Goal: Check status: Check status

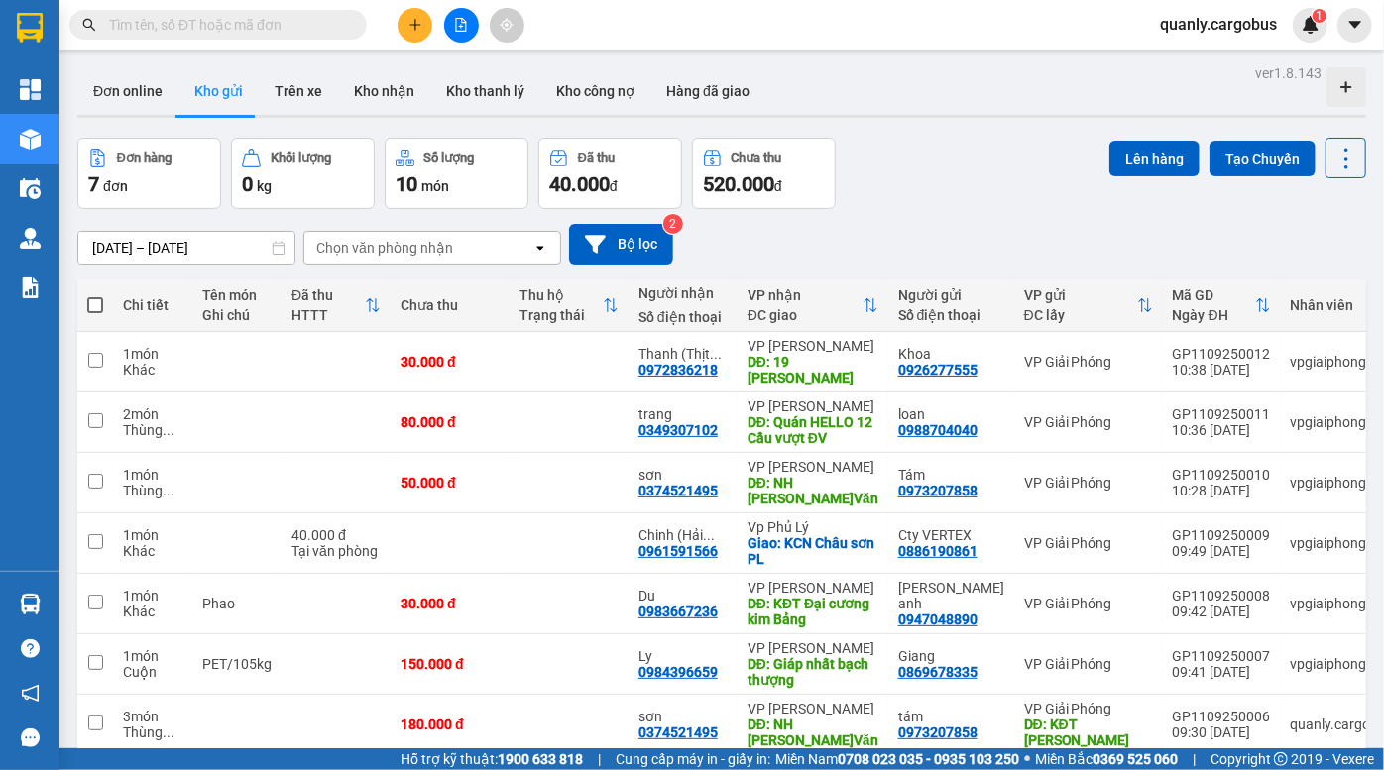
click at [949, 194] on div "Đơn hàng 7 đơn Khối lượng 0 kg Số lượng 10 món Đã thu 40.000 đ Chưa thu 520.000…" at bounding box center [721, 173] width 1288 height 71
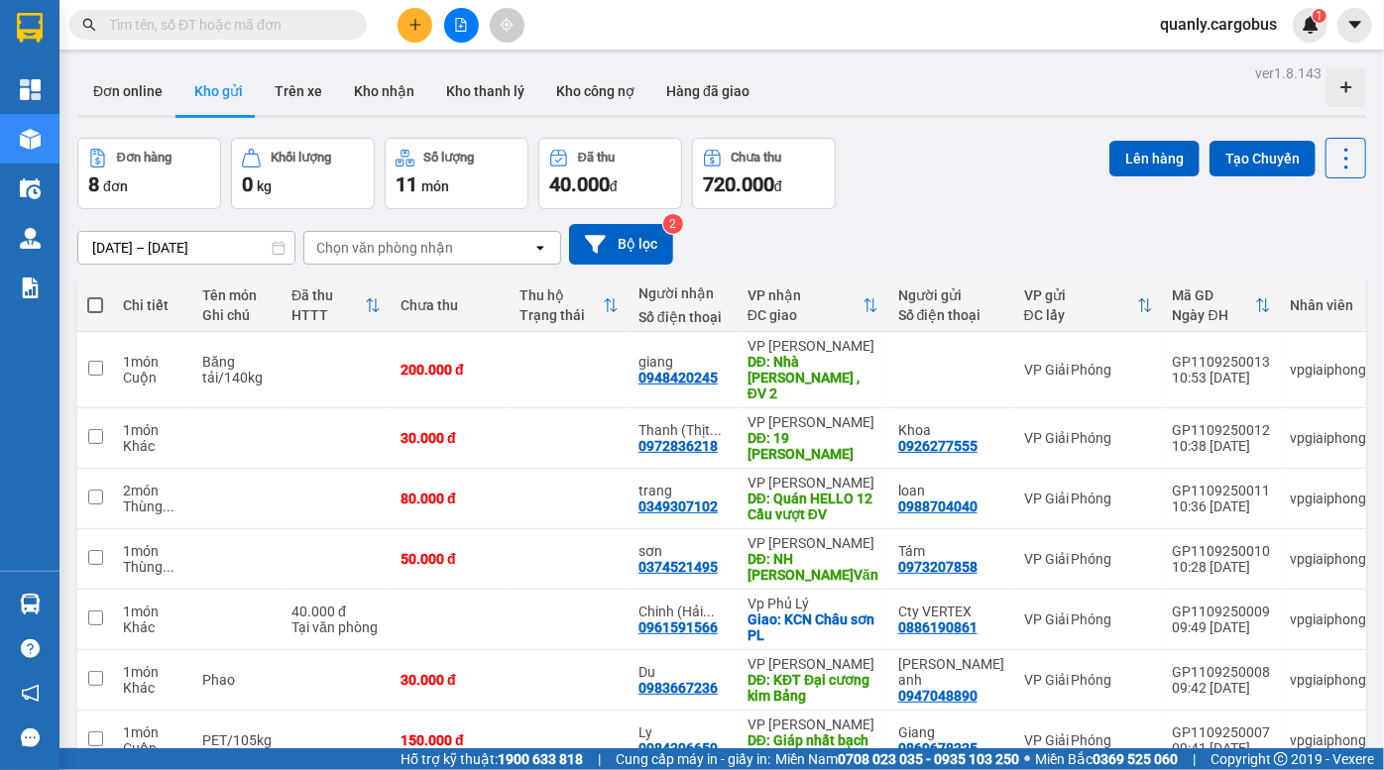
click at [891, 192] on div "Đơn hàng 8 đơn Khối lượng 0 kg Số lượng 11 món Đã thu 40.000 đ Chưa thu 720.000…" at bounding box center [721, 173] width 1288 height 71
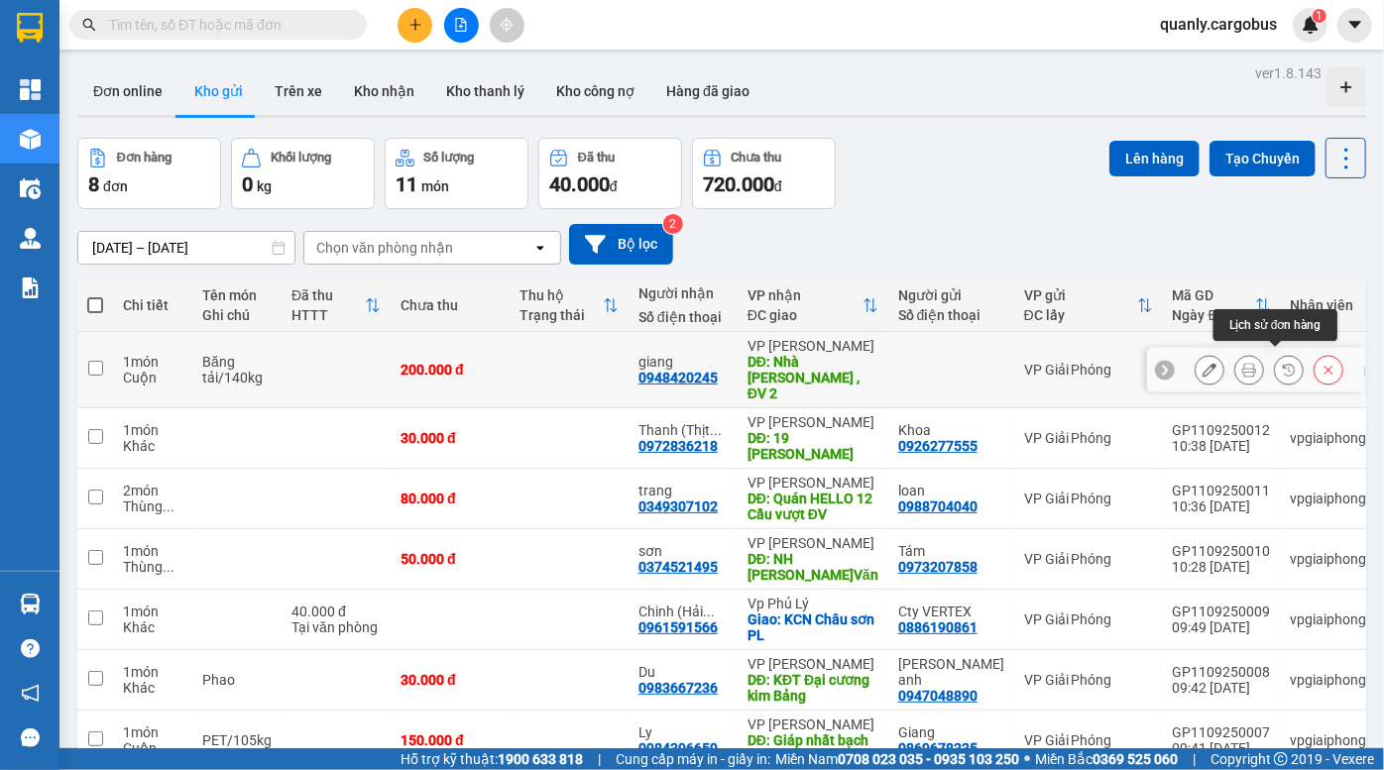
click at [1282, 367] on icon at bounding box center [1288, 370] width 12 height 12
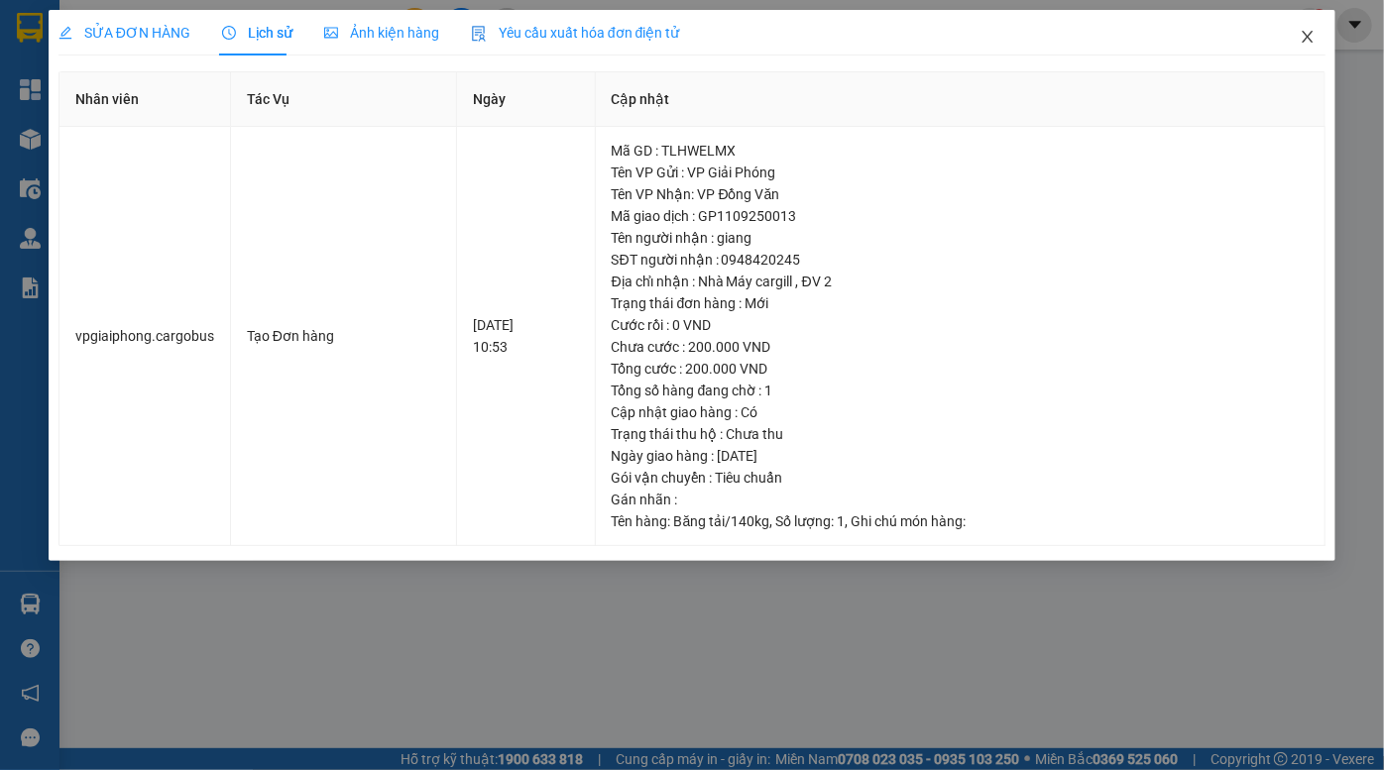
click at [1306, 44] on icon "close" at bounding box center [1307, 37] width 16 height 16
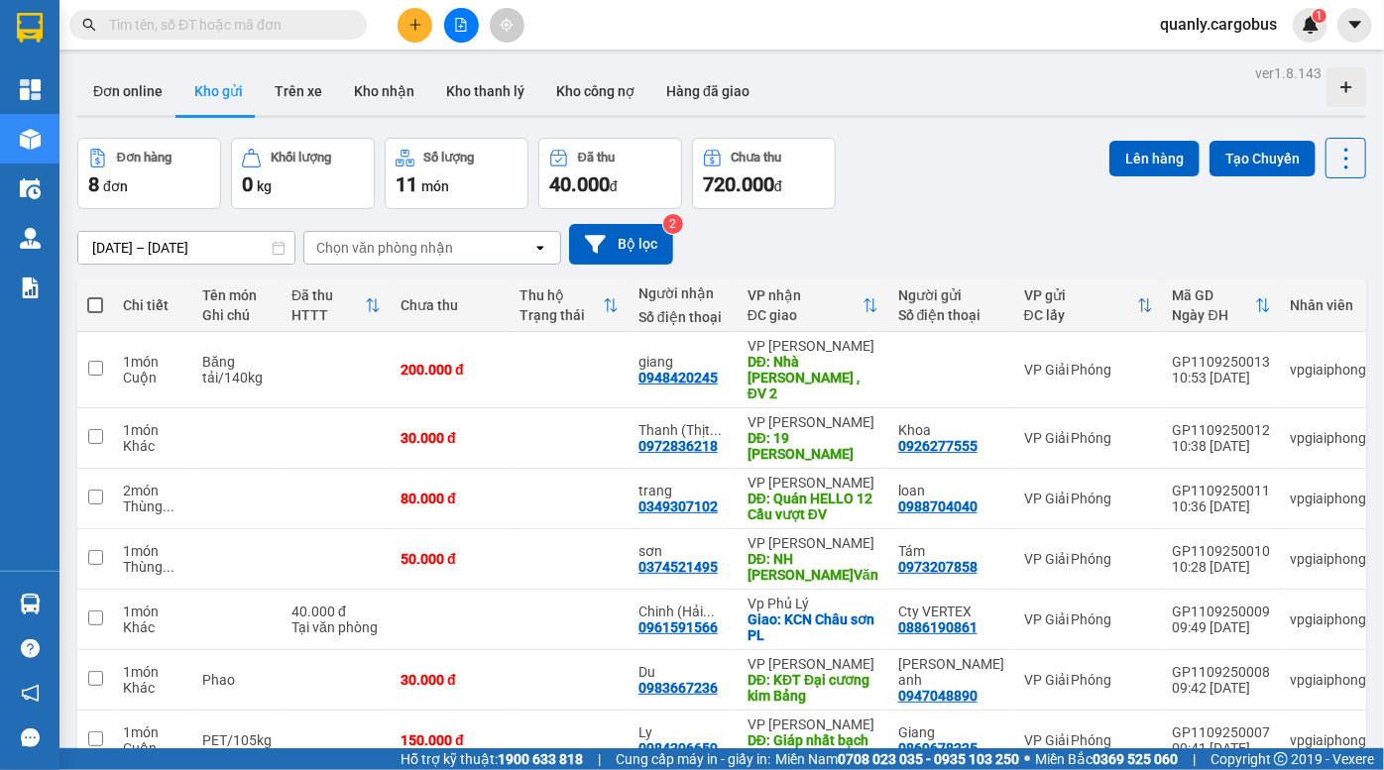
click at [974, 182] on div "Đơn hàng 8 đơn Khối lượng 0 kg Số lượng 11 món Đã thu 40.000 đ Chưa thu 720.000…" at bounding box center [721, 173] width 1288 height 71
click at [1004, 193] on div "Đơn hàng 8 đơn Khối lượng 0 kg Số lượng 11 món Đã thu 40.000 đ Chưa thu 720.000…" at bounding box center [721, 173] width 1288 height 71
click at [986, 149] on div "Đơn hàng 8 đơn Khối lượng 0 kg Số lượng 11 món Đã thu 40.000 đ Chưa thu 720.000…" at bounding box center [721, 173] width 1288 height 71
drag, startPoint x: 731, startPoint y: 364, endPoint x: 636, endPoint y: 374, distance: 95.7
click at [636, 374] on td "giang 0948420245" at bounding box center [682, 370] width 109 height 76
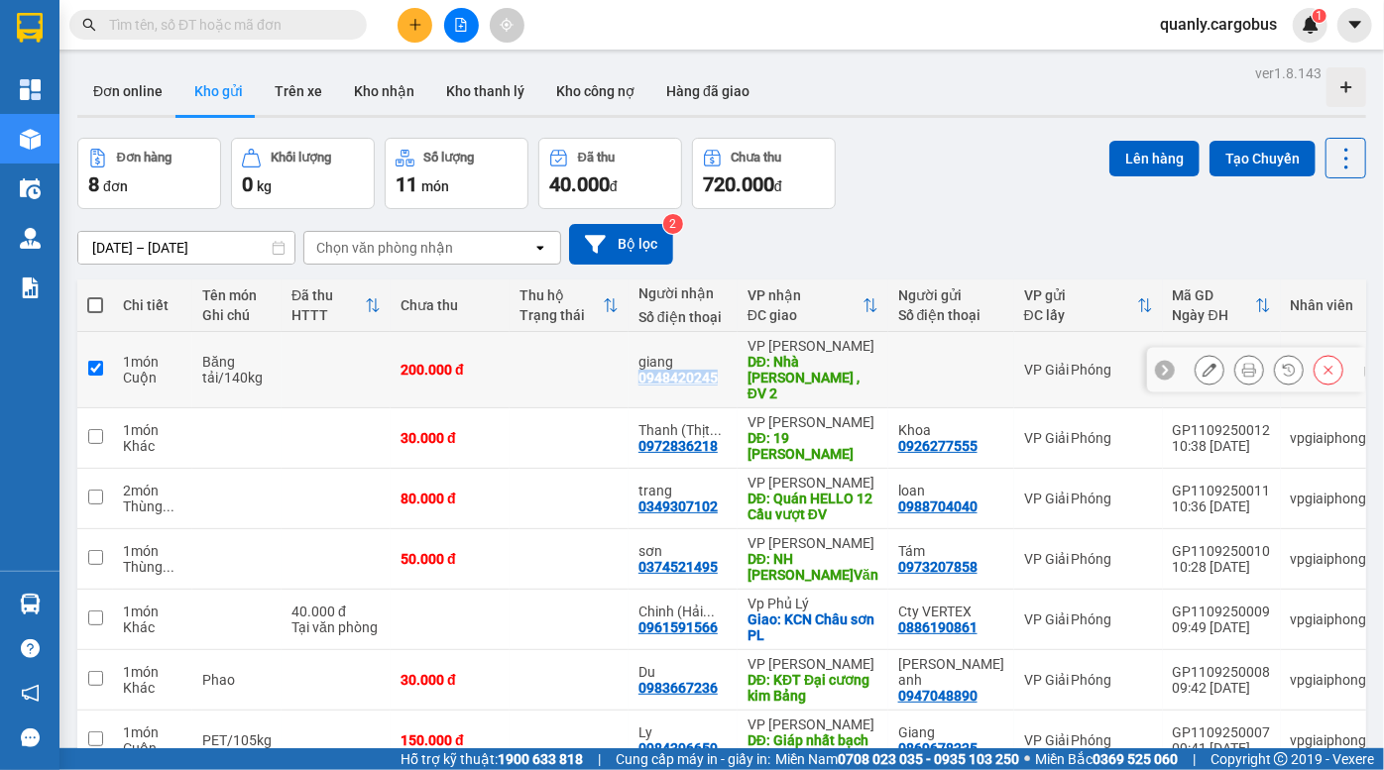
checkbox input "true"
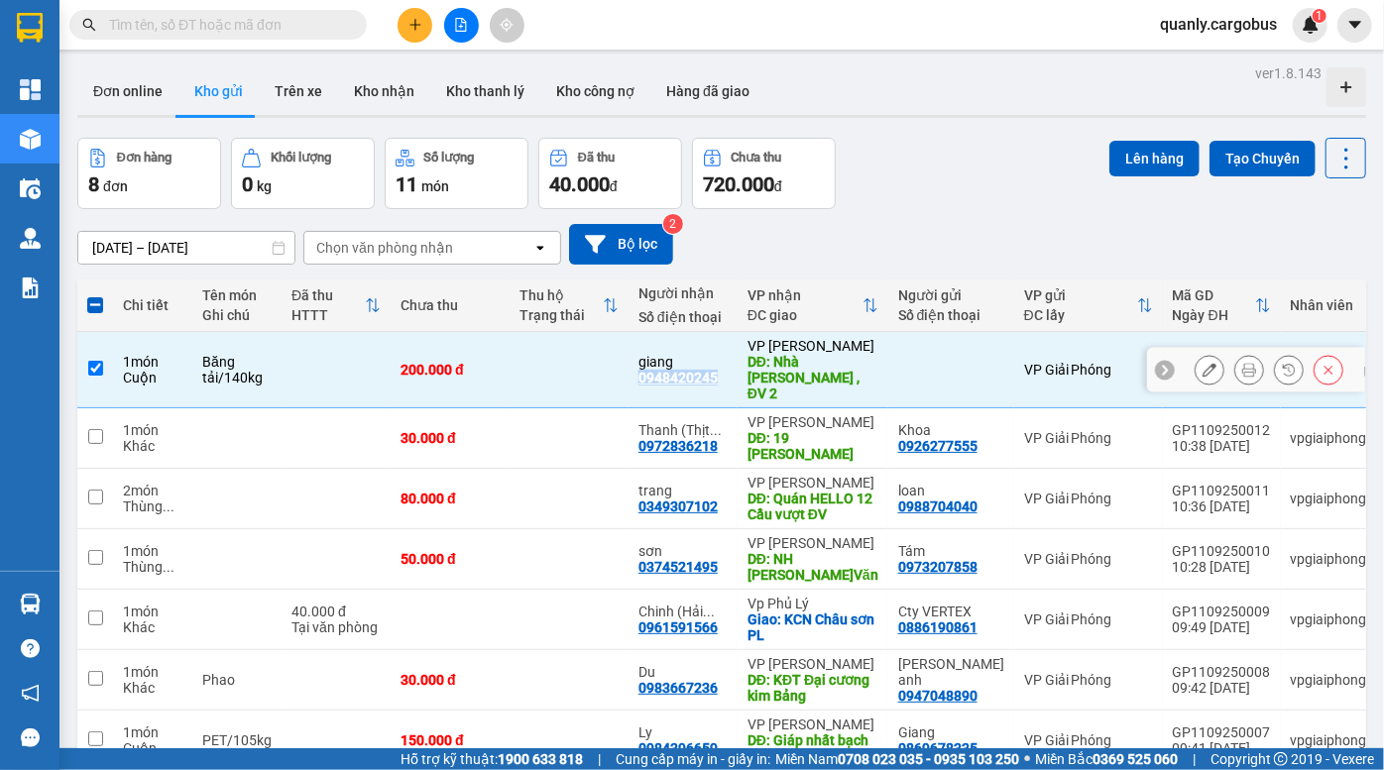
copy div "0948420245"
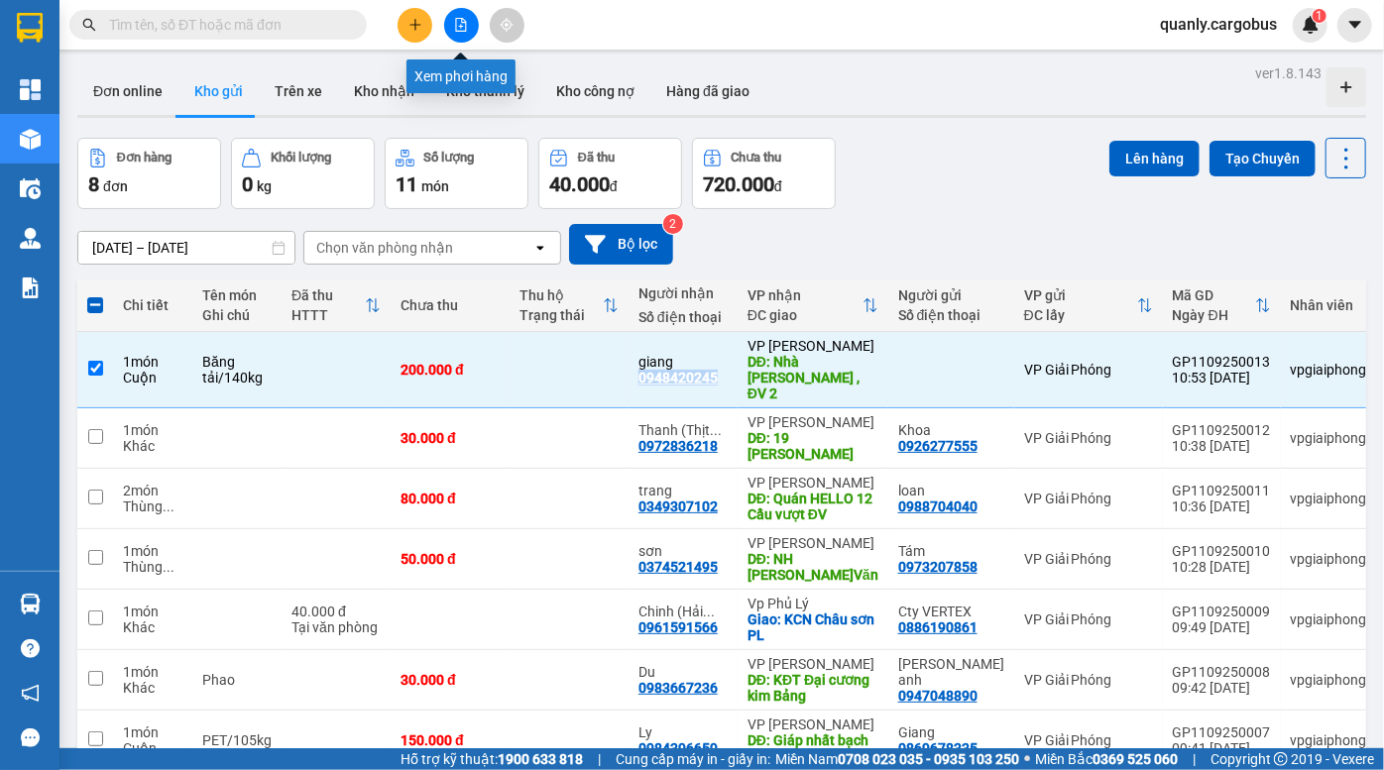
click at [460, 26] on icon "file-add" at bounding box center [461, 25] width 11 height 14
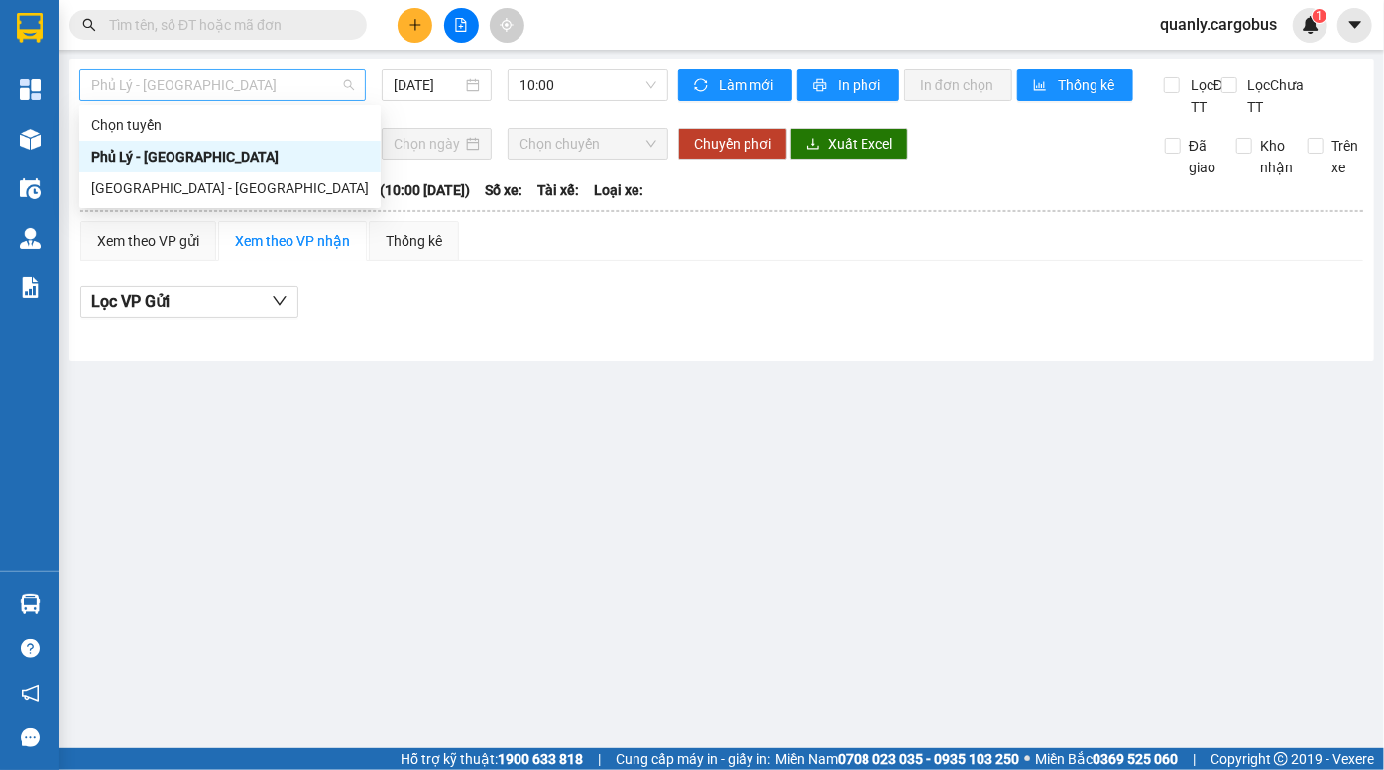
click at [254, 81] on span "Phủ Lý - Hà Nội" at bounding box center [222, 85] width 263 height 30
click at [192, 199] on div "Hà Nội - Phủ Lý" at bounding box center [229, 188] width 301 height 32
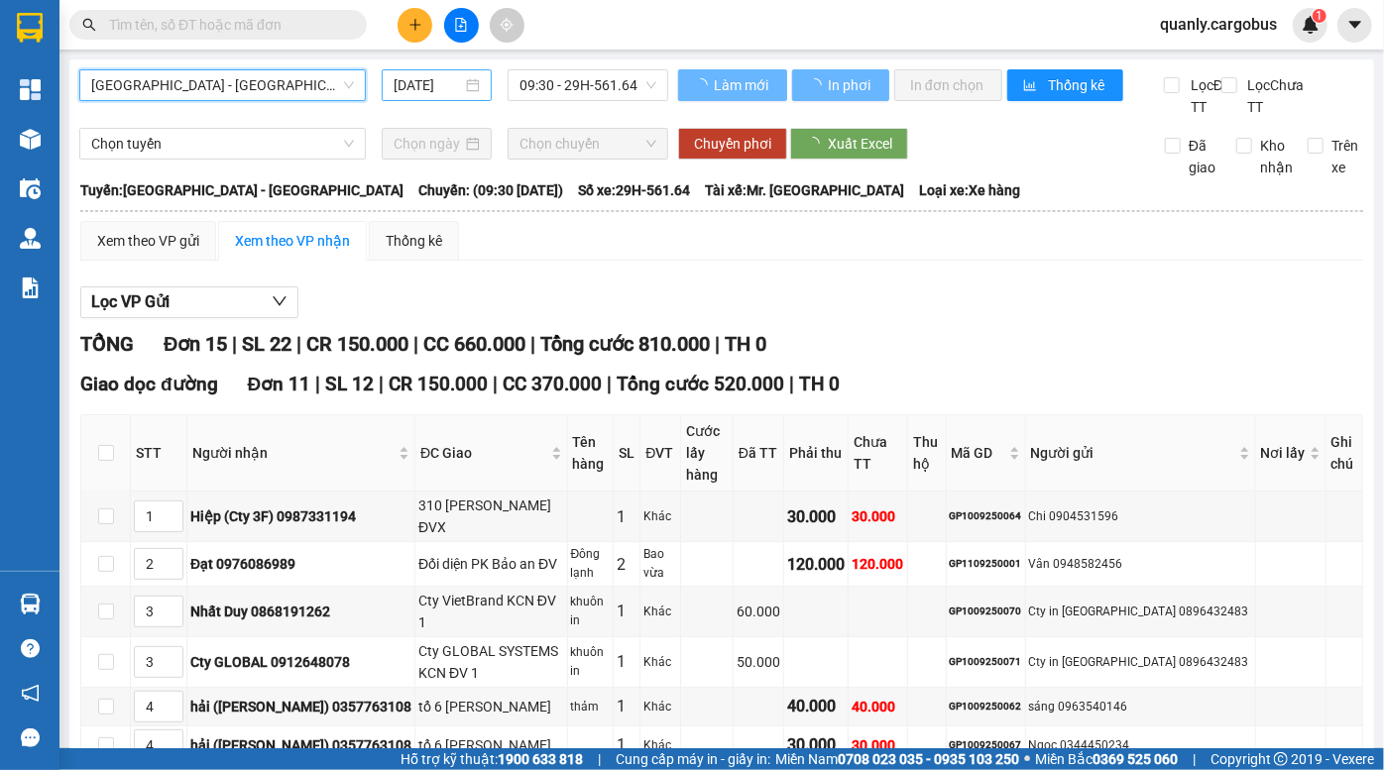
click at [401, 85] on input "11/09/2025" at bounding box center [427, 85] width 68 height 22
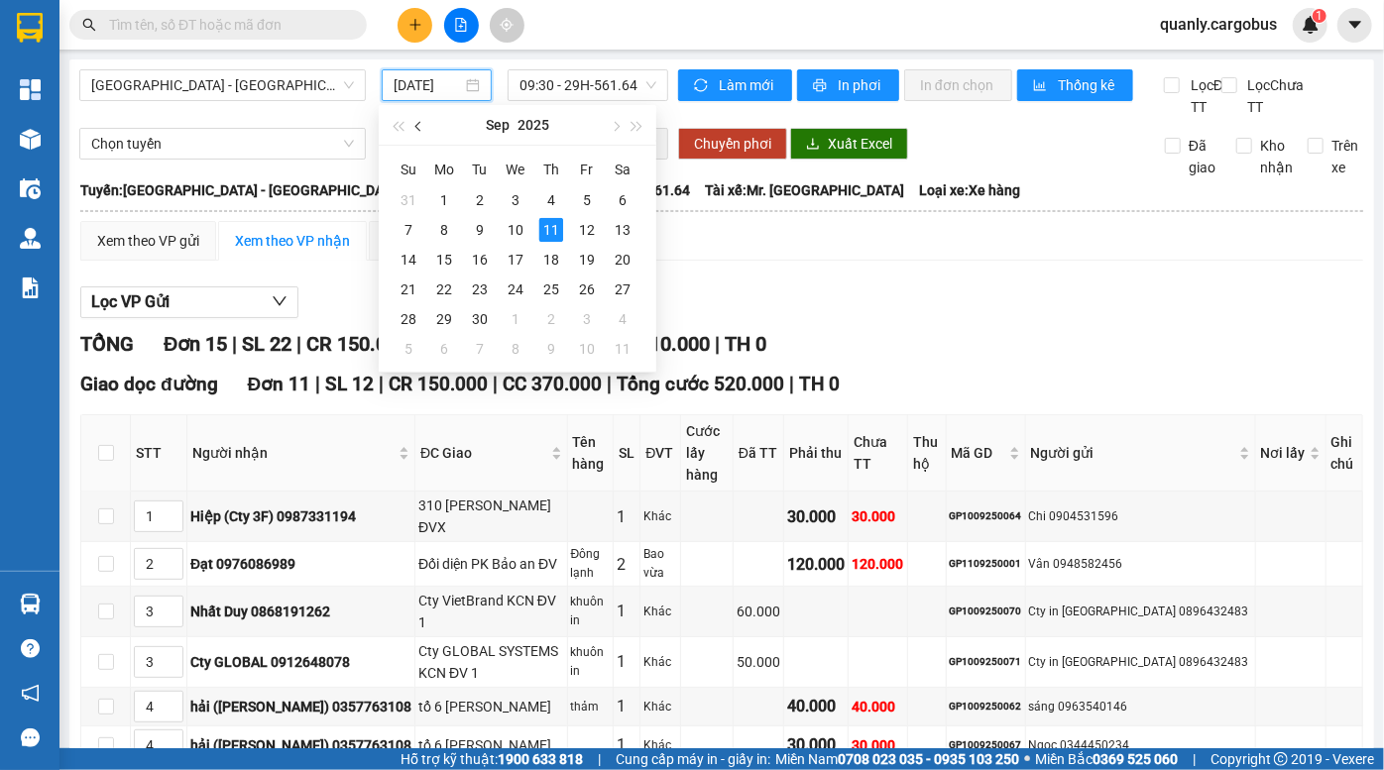
click at [425, 129] on button "button" at bounding box center [419, 125] width 22 height 40
click at [515, 293] on div "20" at bounding box center [515, 289] width 24 height 24
type input "20/08/2025"
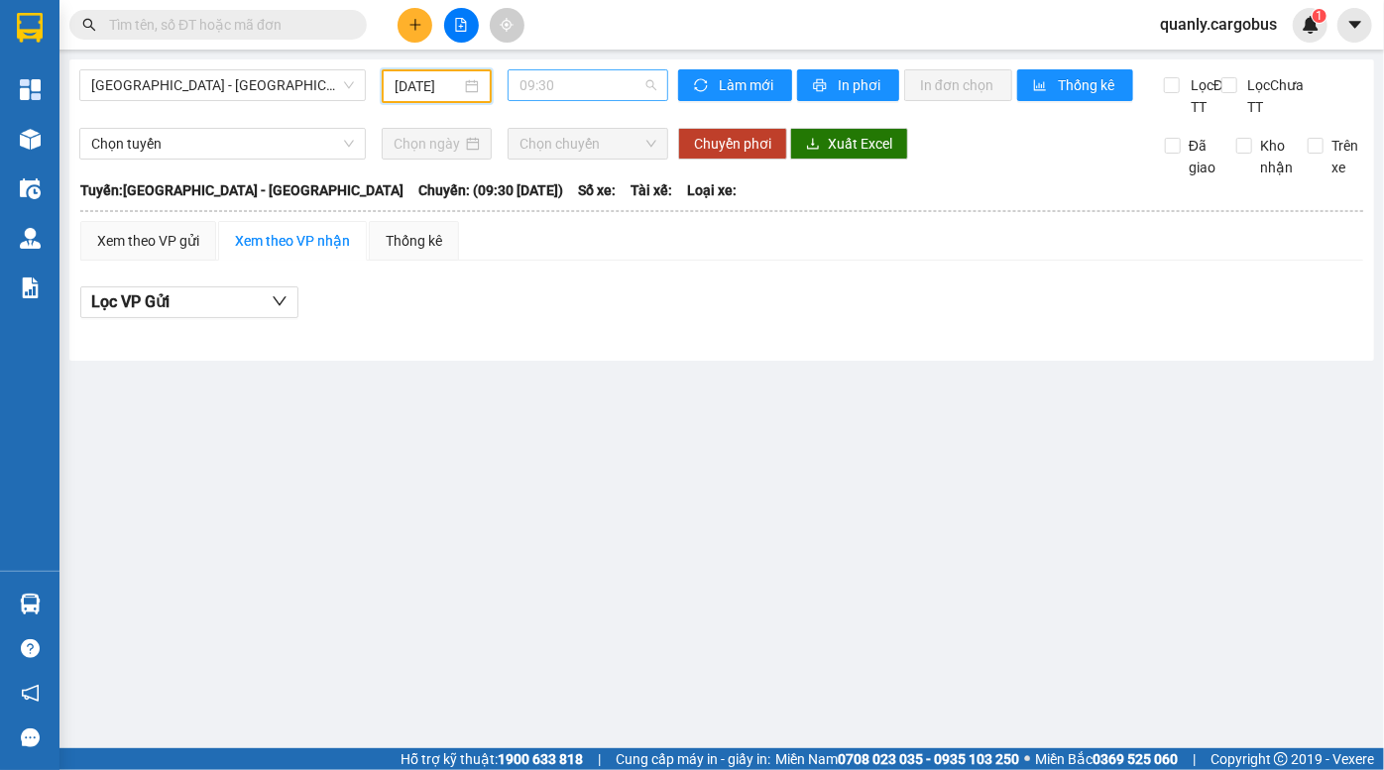
click at [561, 79] on span "09:30" at bounding box center [587, 85] width 137 height 30
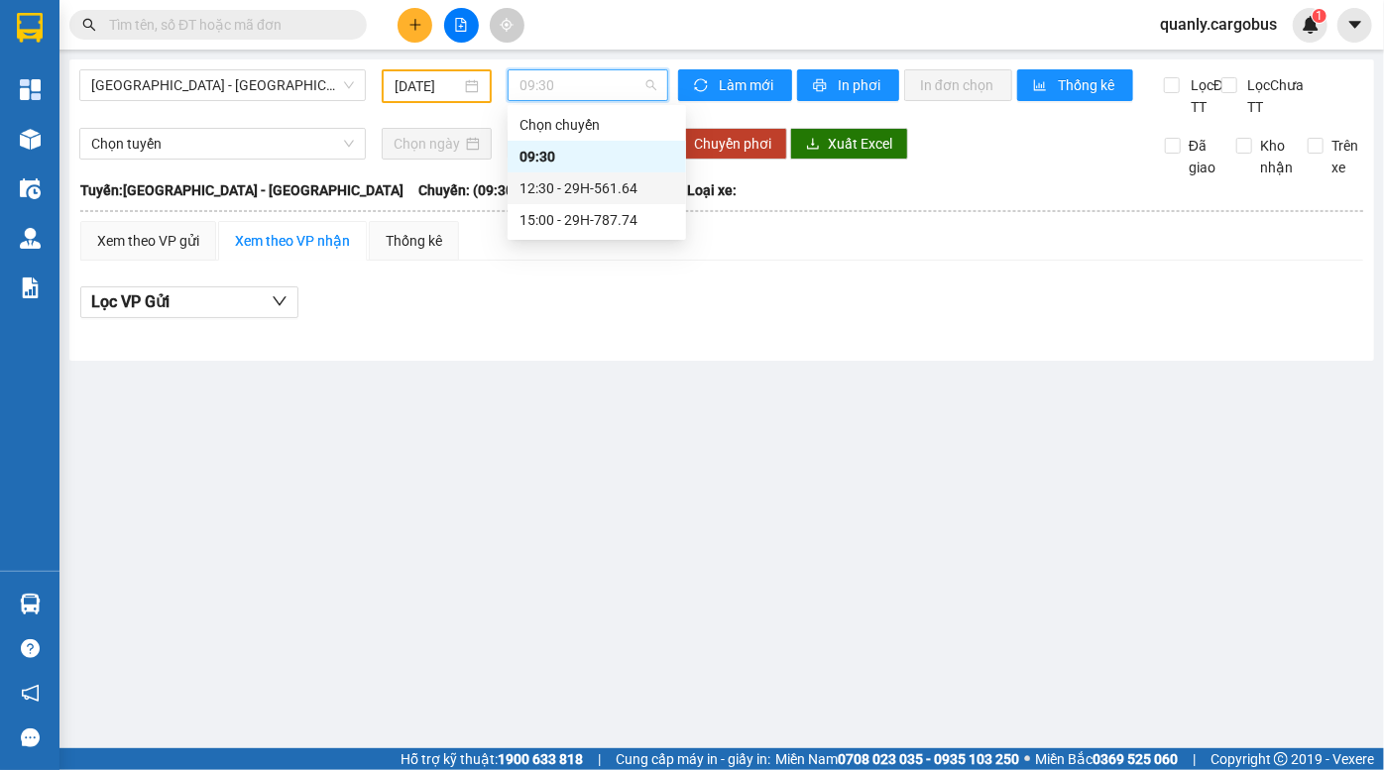
click at [571, 195] on div "12:30 - 29H-561.64" at bounding box center [596, 188] width 155 height 22
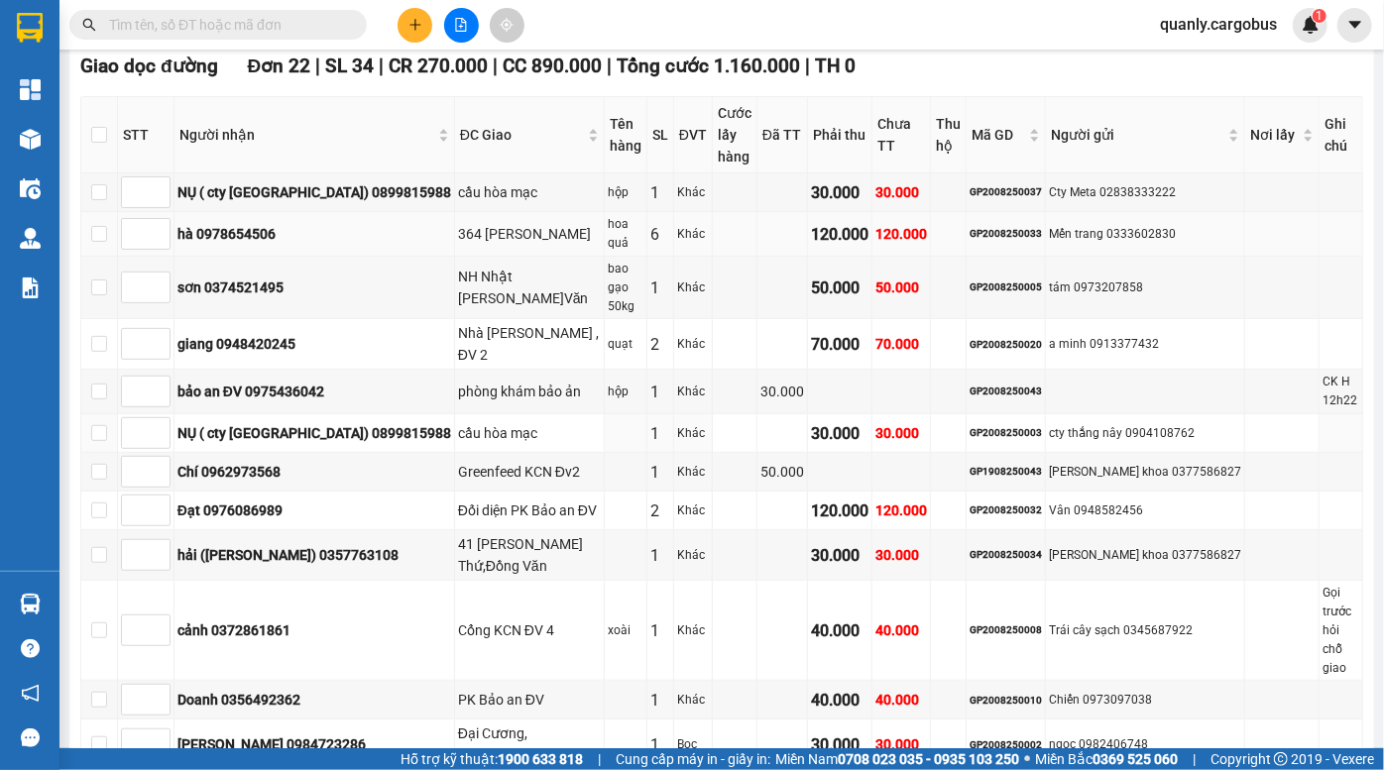
scroll to position [270, 0]
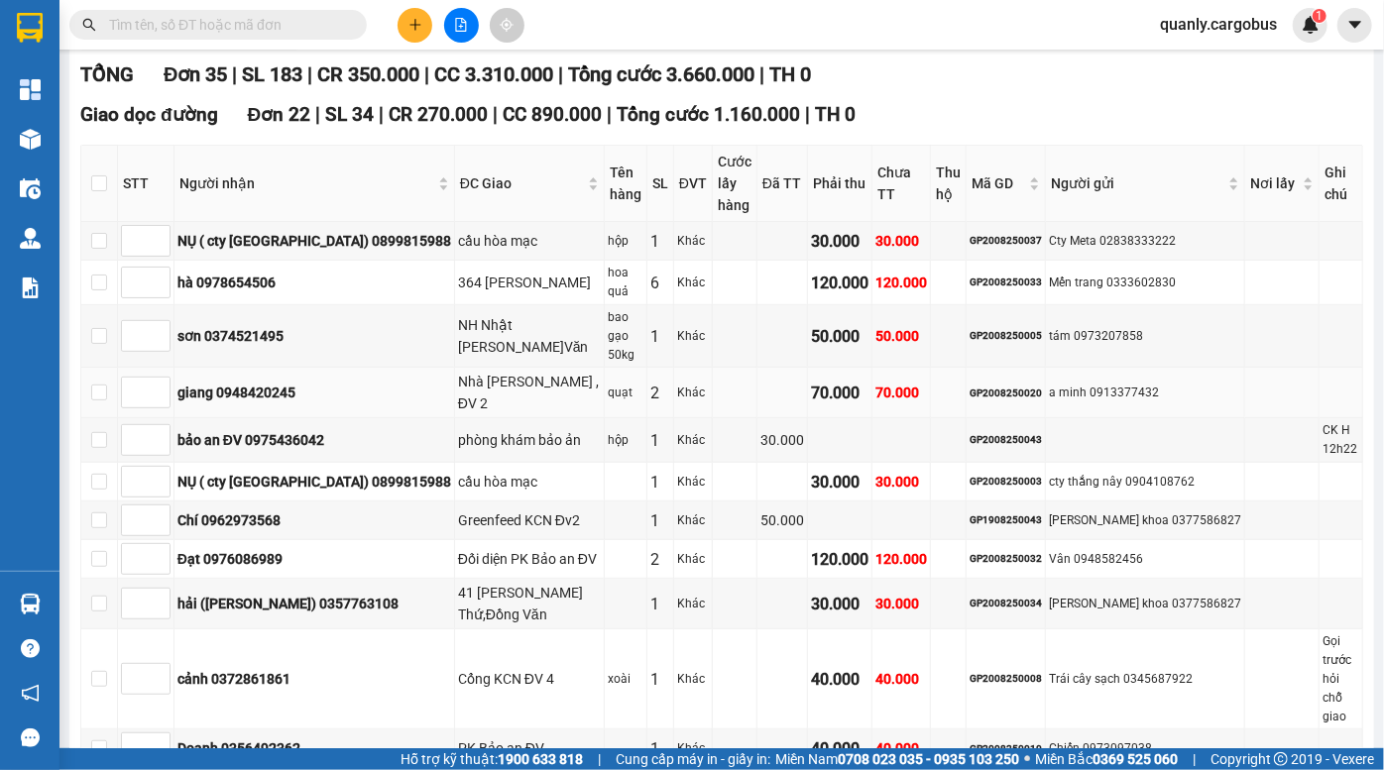
click at [992, 386] on div "GP2008250020" at bounding box center [1005, 394] width 72 height 16
copy div "GP2008250020"
click at [234, 19] on input "text" at bounding box center [226, 25] width 234 height 22
paste input "GP2008250020"
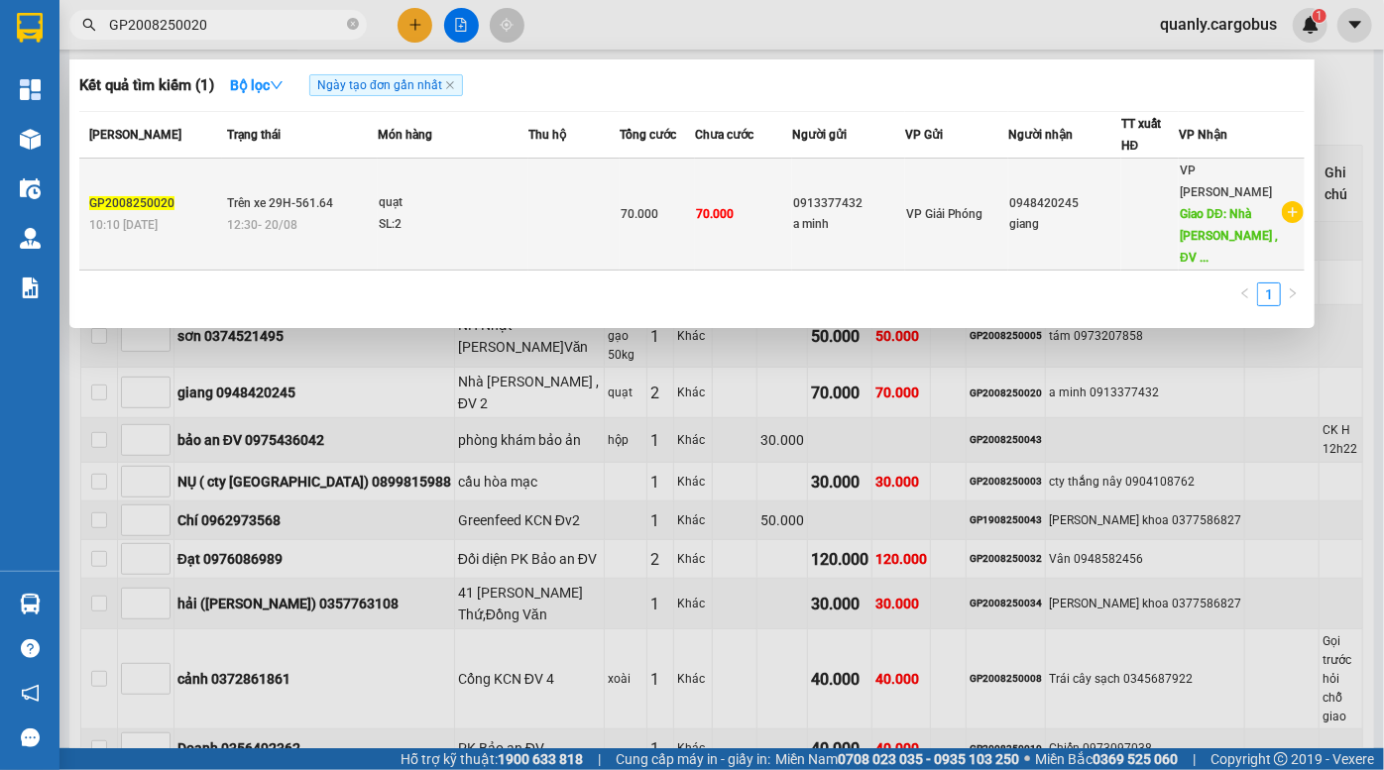
type input "GP2008250020"
click at [752, 184] on td "70.000" at bounding box center [743, 215] width 97 height 112
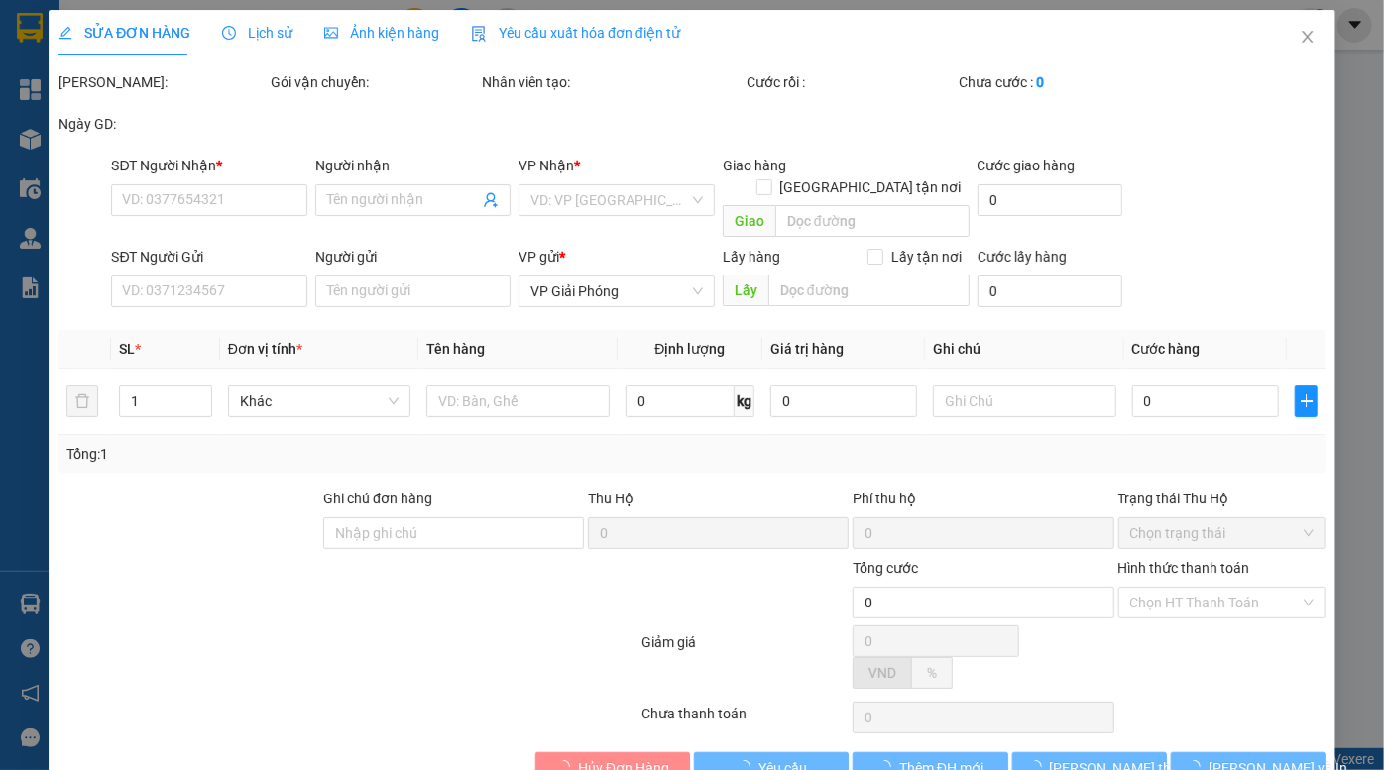
type input "0948420245"
type input "giang"
type input "Nhà Máy cargill , ĐV 2"
type input "0913377432"
type input "a minh"
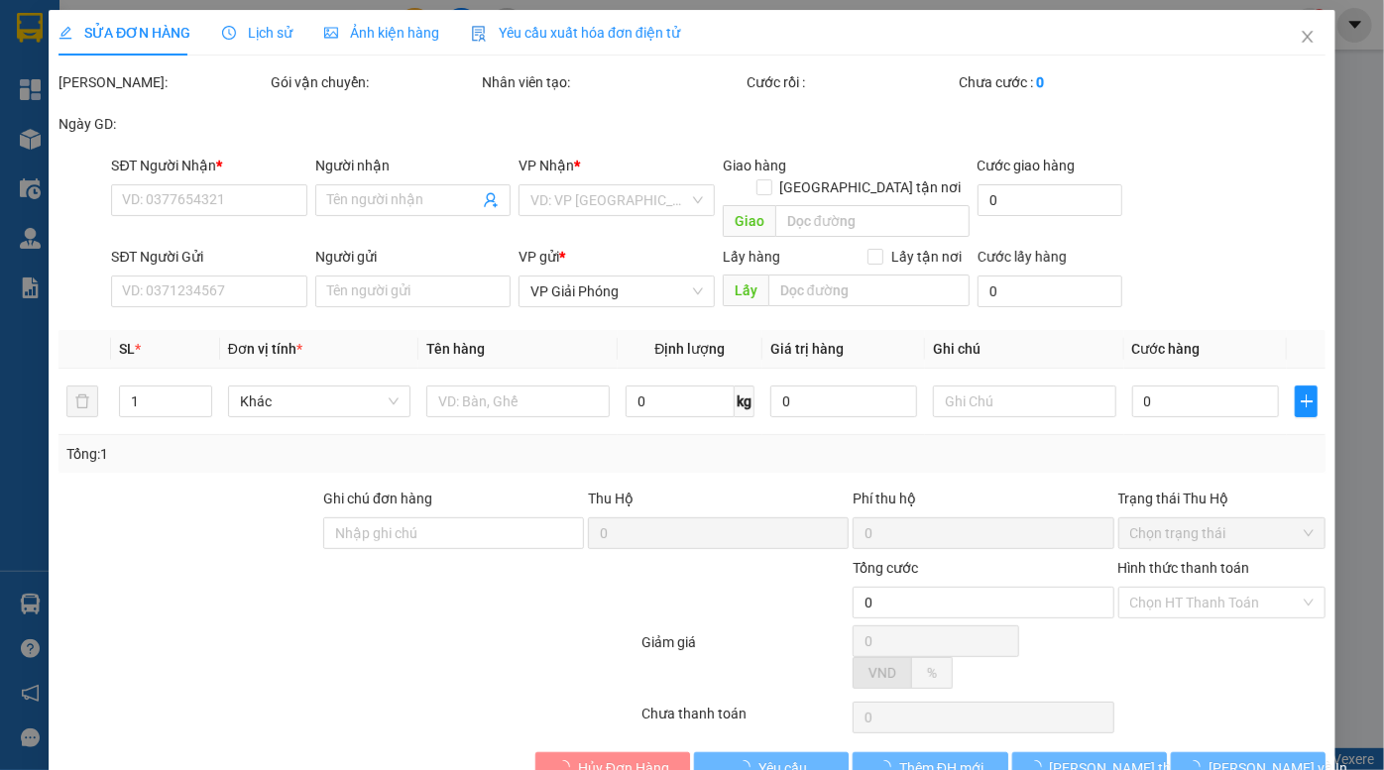
type input "70.000"
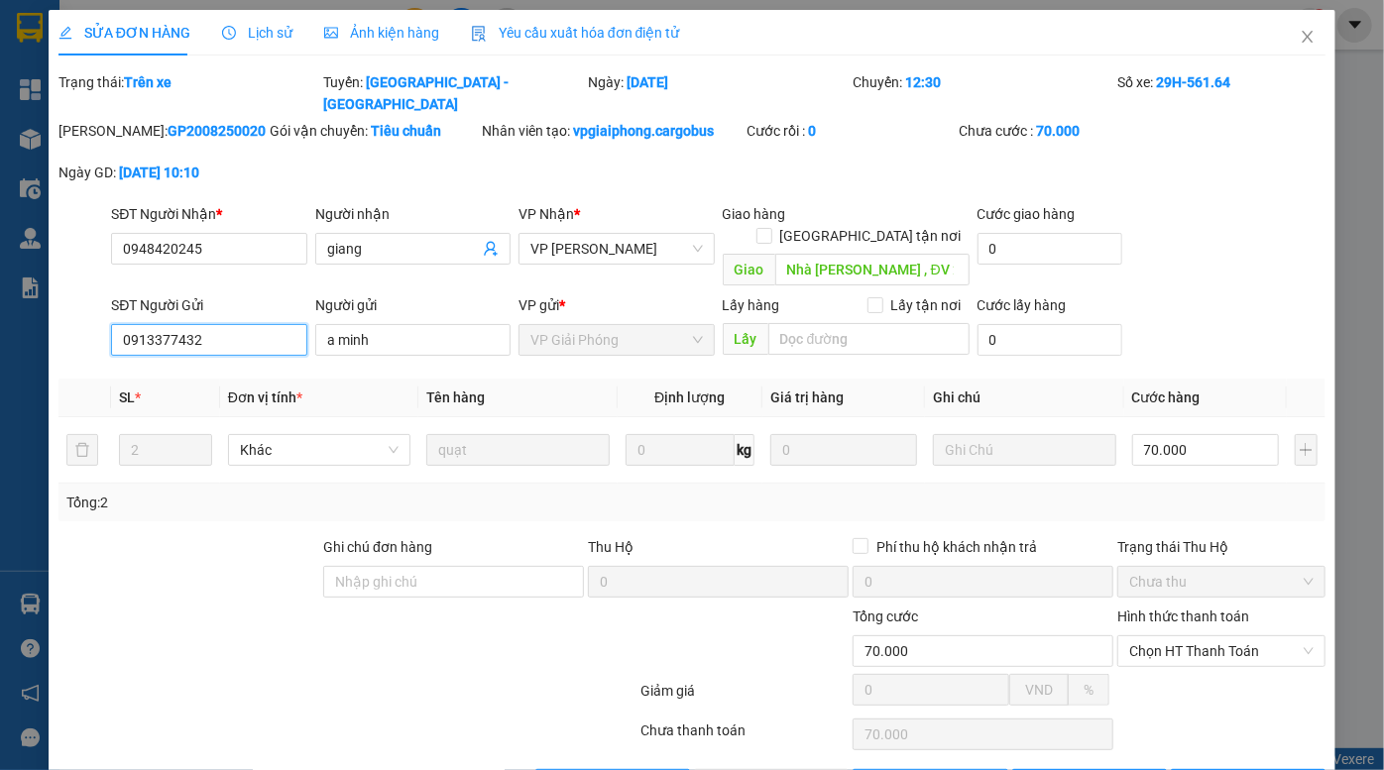
drag, startPoint x: 203, startPoint y: 297, endPoint x: 49, endPoint y: 297, distance: 154.6
click at [49, 297] on div "SỬA ĐƠN HÀNG Lịch sử Ảnh kiện hàng Yêu cầu xuất hóa đơn điện tử Total Paid Fee …" at bounding box center [692, 413] width 1286 height 806
click at [371, 29] on span "Ảnh kiện hàng" at bounding box center [381, 33] width 115 height 16
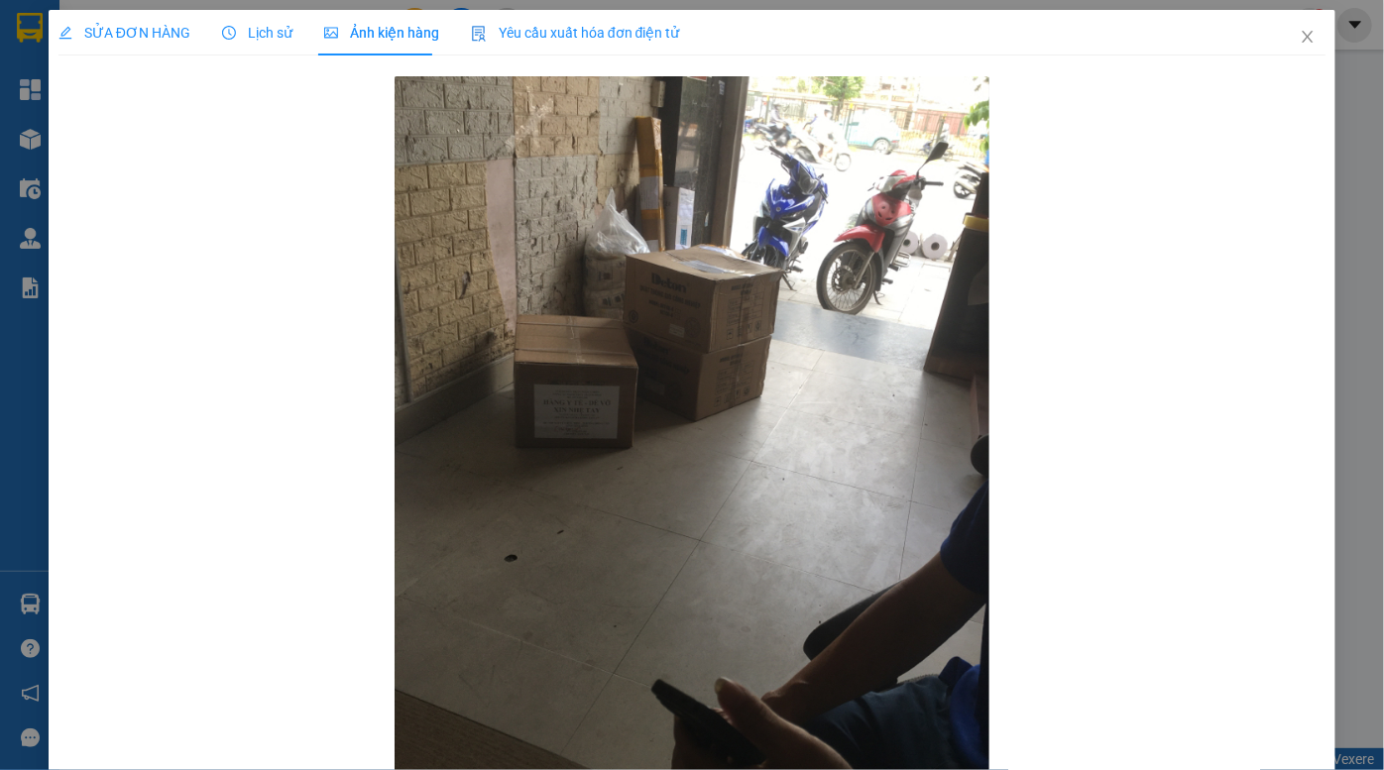
click at [260, 29] on span "Lịch sử" at bounding box center [257, 33] width 70 height 16
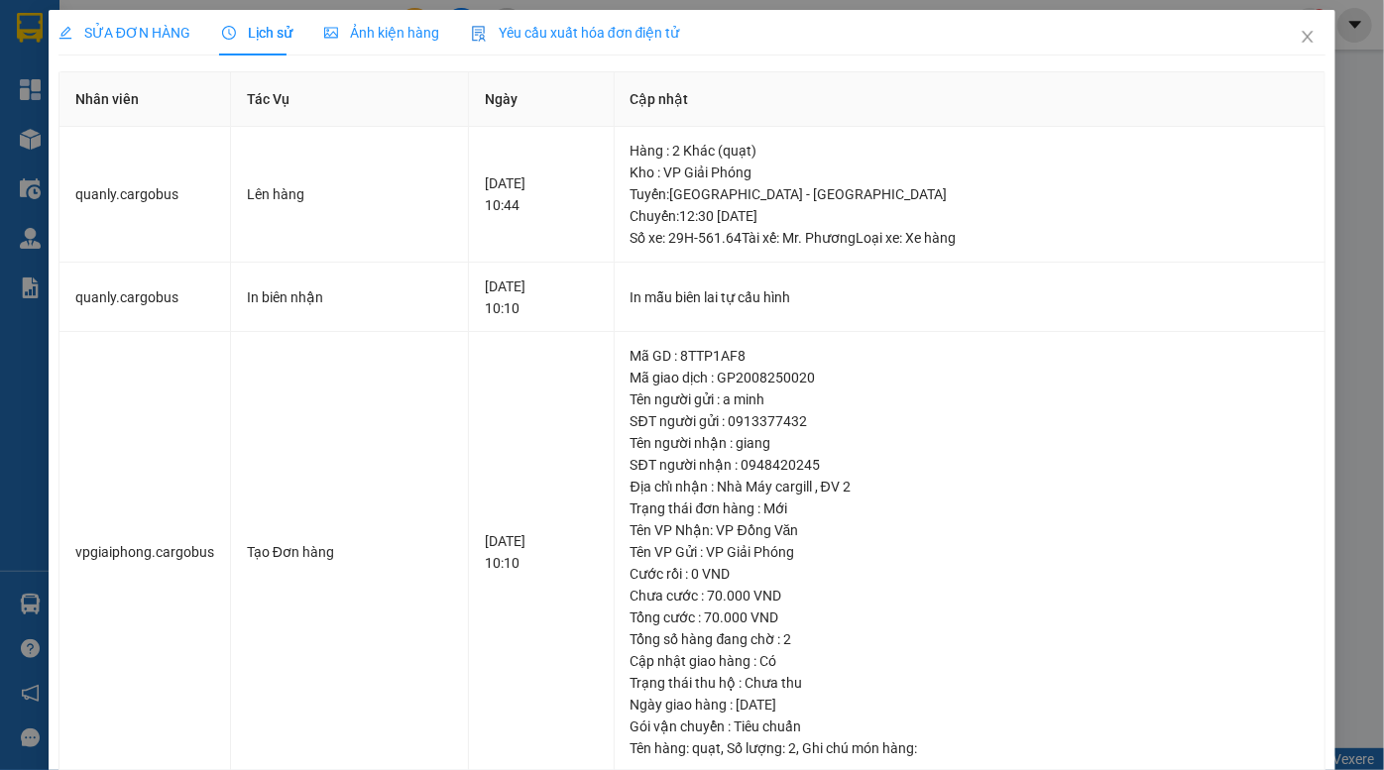
click at [131, 34] on span "SỬA ĐƠN HÀNG" at bounding box center [124, 33] width 132 height 16
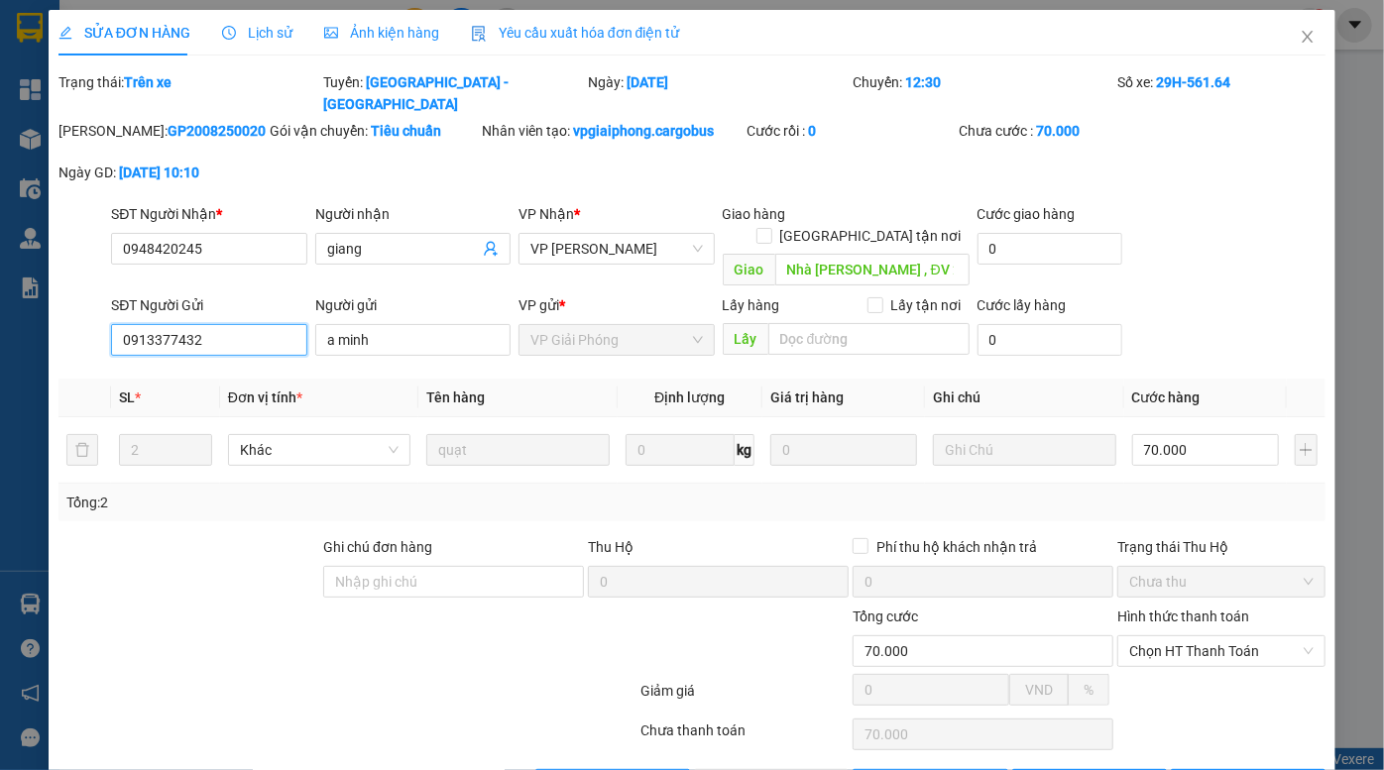
drag, startPoint x: 253, startPoint y: 289, endPoint x: 80, endPoint y: 304, distance: 173.1
click at [80, 304] on div "SĐT Người Gửi 0913377432 0913377432 Người gửi a minh VP gửi * VP Giải Phóng Lấy…" at bounding box center [691, 328] width 1271 height 69
click at [1299, 39] on icon "close" at bounding box center [1307, 37] width 16 height 16
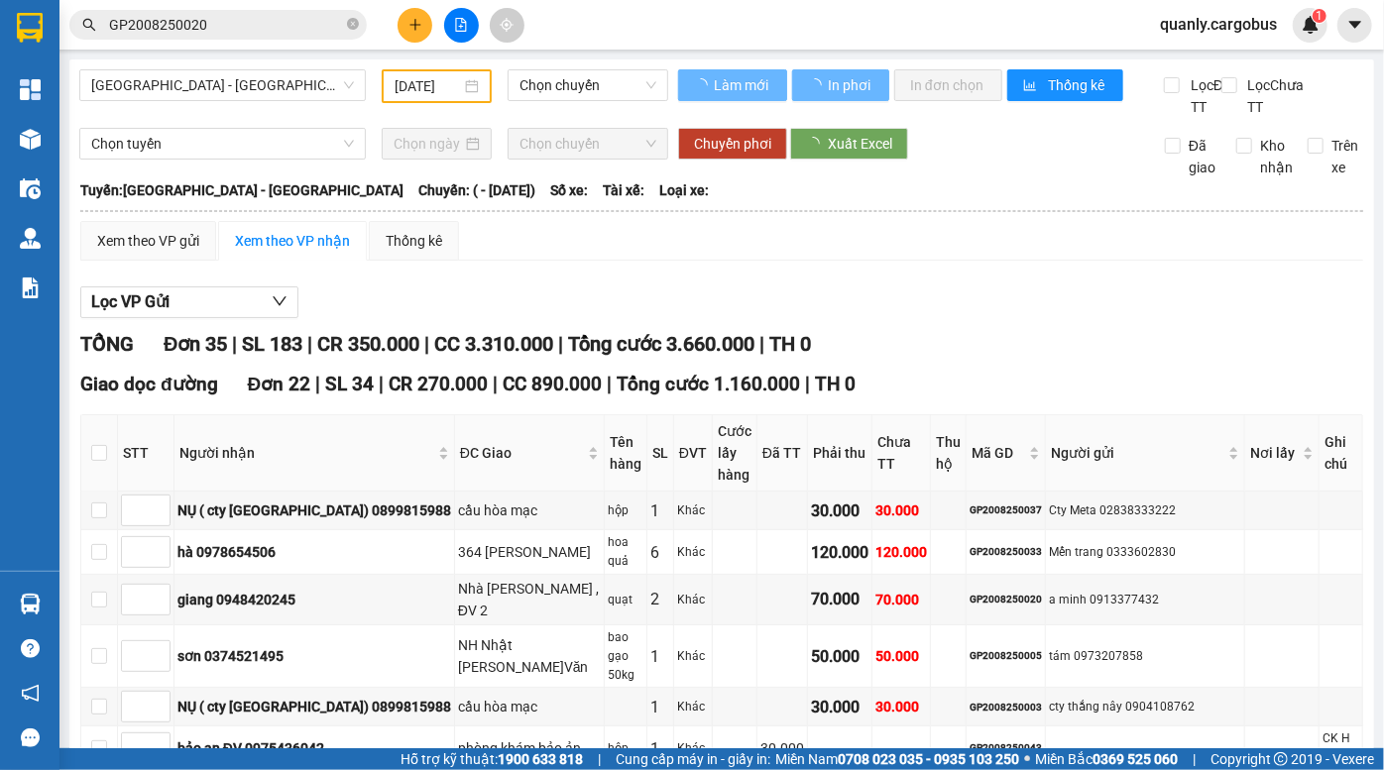
drag, startPoint x: 629, startPoint y: 372, endPoint x: 685, endPoint y: 421, distance: 74.4
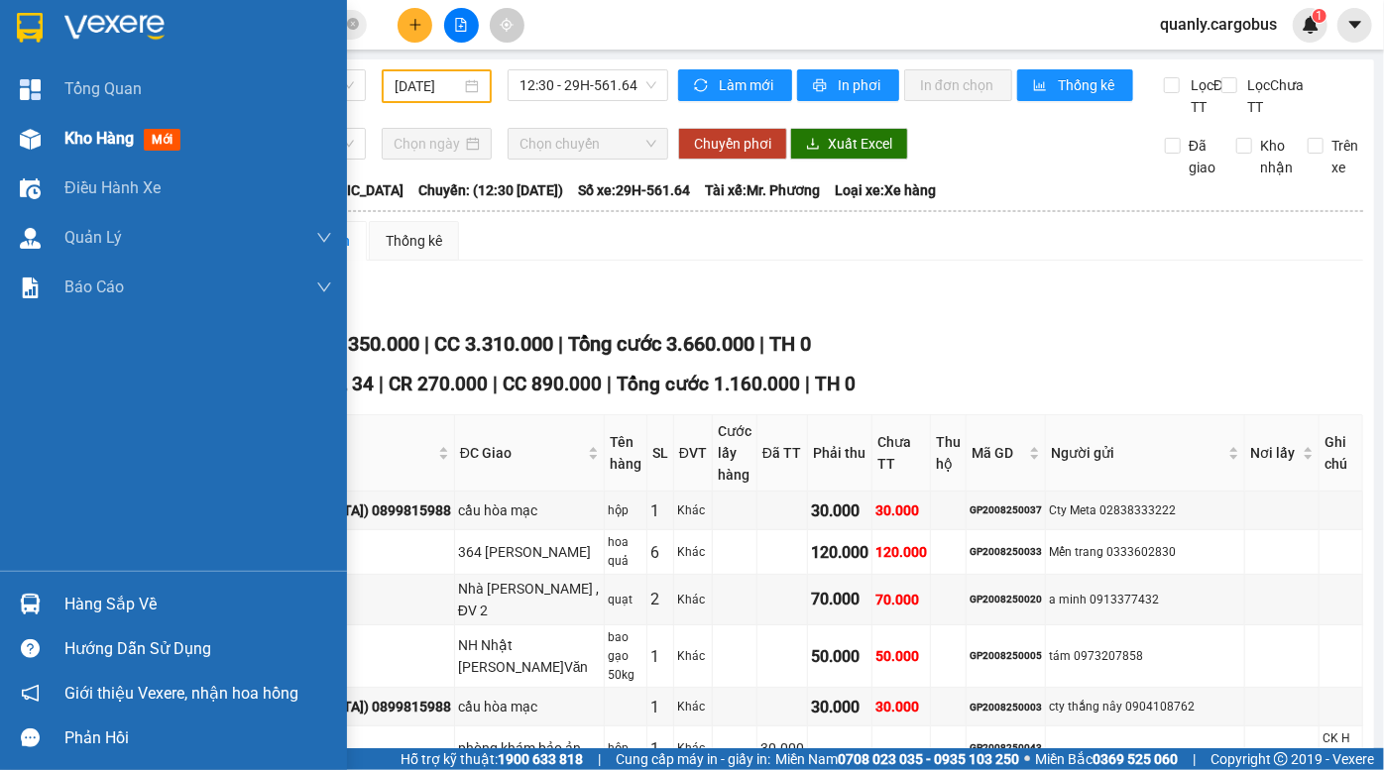
click at [10, 140] on div "Kho hàng mới" at bounding box center [173, 139] width 347 height 50
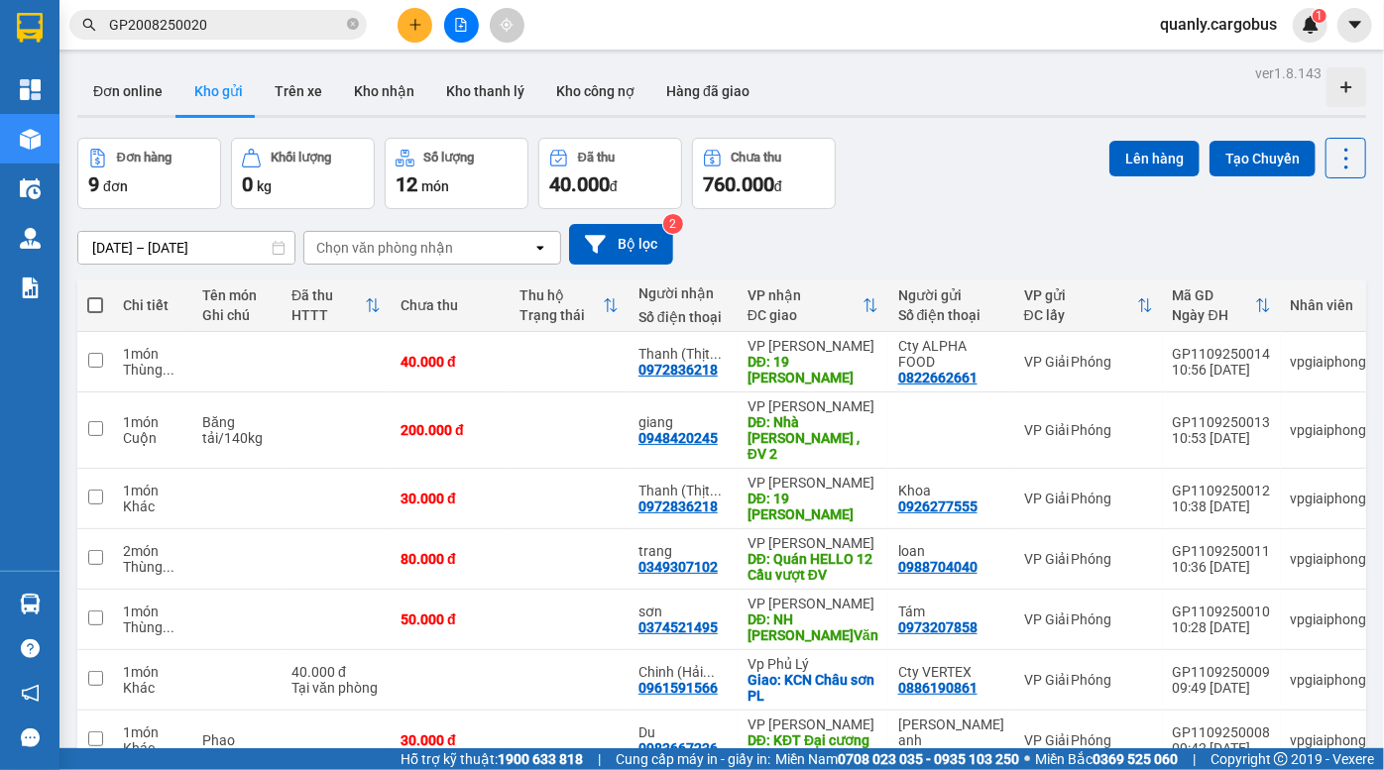
click at [910, 207] on div "Đơn hàng 9 đơn Khối lượng 0 kg Số lượng 12 món Đã thu 40.000 đ Chưa thu 760.000…" at bounding box center [721, 173] width 1288 height 71
click at [910, 103] on div "Đơn online Kho gửi Trên xe Kho nhận Kho thanh lý Kho công nợ Hàng đã giao" at bounding box center [721, 93] width 1288 height 53
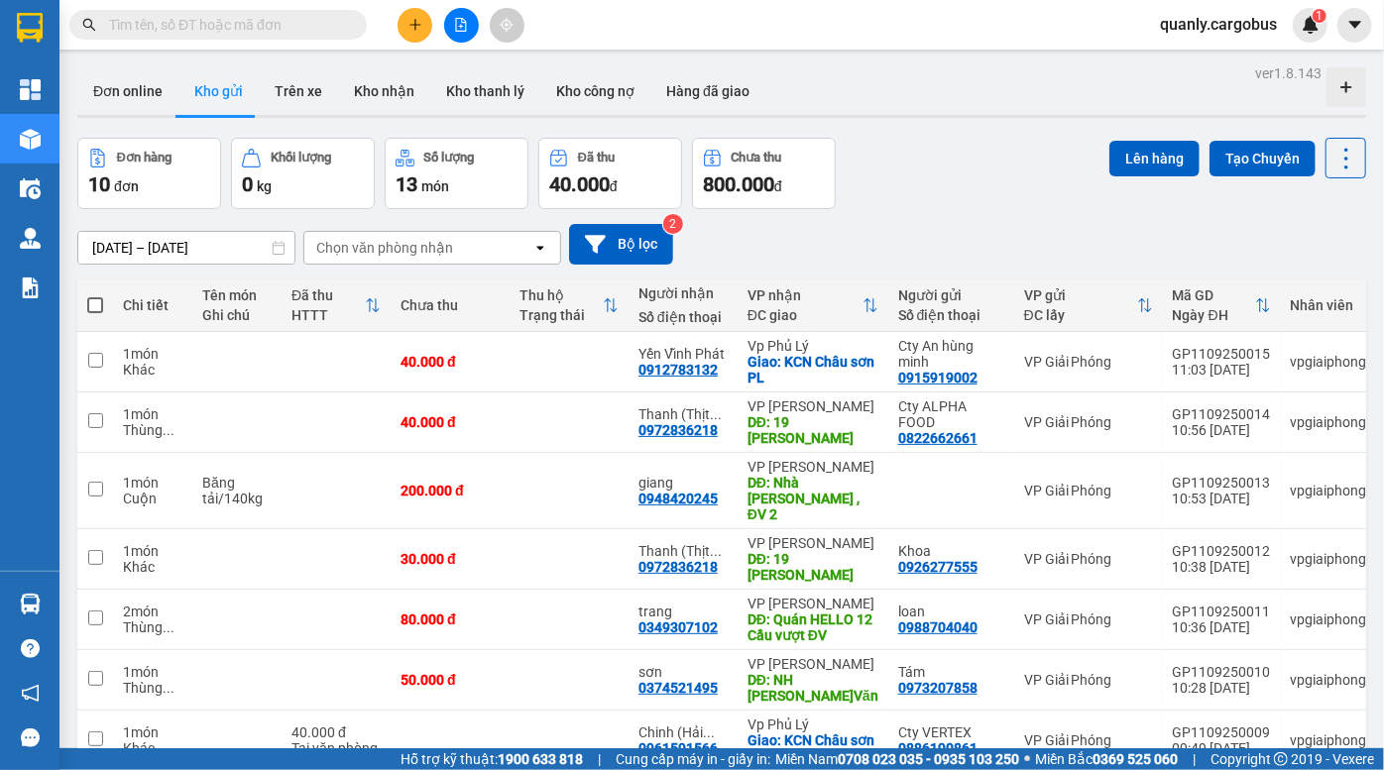
click at [923, 209] on div "09/09/2025 – 11/09/2025 Press the down arrow key to interact with the calendar …" at bounding box center [721, 244] width 1288 height 70
click at [1008, 143] on div "Đơn hàng 10 đơn Khối lượng 0 kg Số lượng 13 món Đã thu 40.000 đ Chưa thu 800.00…" at bounding box center [721, 173] width 1288 height 71
click at [1012, 164] on div "Đơn hàng 10 đơn Khối lượng 0 kg Số lượng 13 món Đã thu 40.000 đ Chưa thu 800.00…" at bounding box center [721, 173] width 1288 height 71
click at [1009, 112] on div "Đơn online Kho gửi Trên xe Kho nhận Kho thanh lý Kho công nợ Hàng đã giao" at bounding box center [721, 93] width 1288 height 53
drag, startPoint x: 960, startPoint y: 184, endPoint x: 406, endPoint y: 5, distance: 582.3
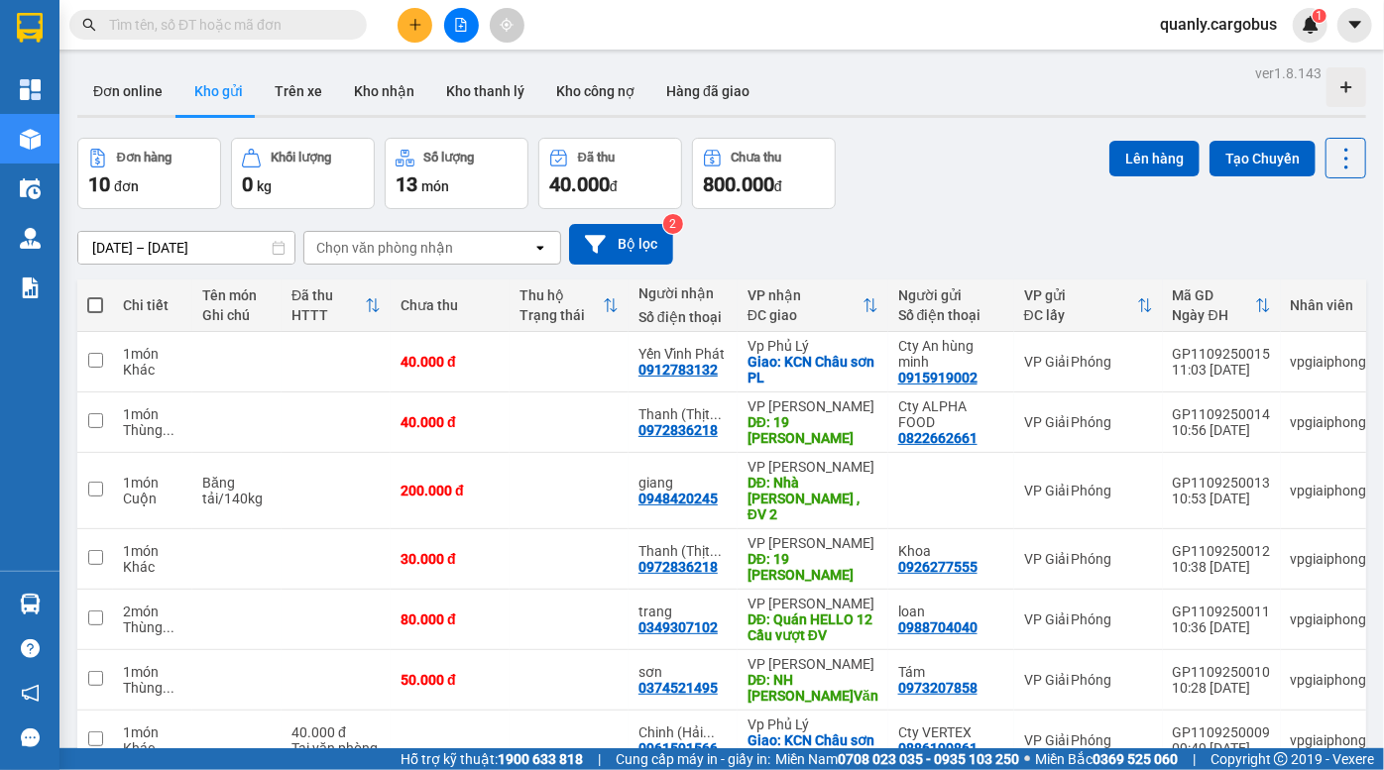
click at [939, 171] on div "Đơn hàng 10 đơn Khối lượng 0 kg Số lượng 13 món Đã thu 40.000 đ Chưa thu 800.00…" at bounding box center [721, 173] width 1288 height 71
click at [895, 126] on div "ver 1.8.143 Đơn online Kho gửi Trên xe Kho nhận Kho thanh lý Kho công nợ Hàng đ…" at bounding box center [721, 541] width 1304 height 964
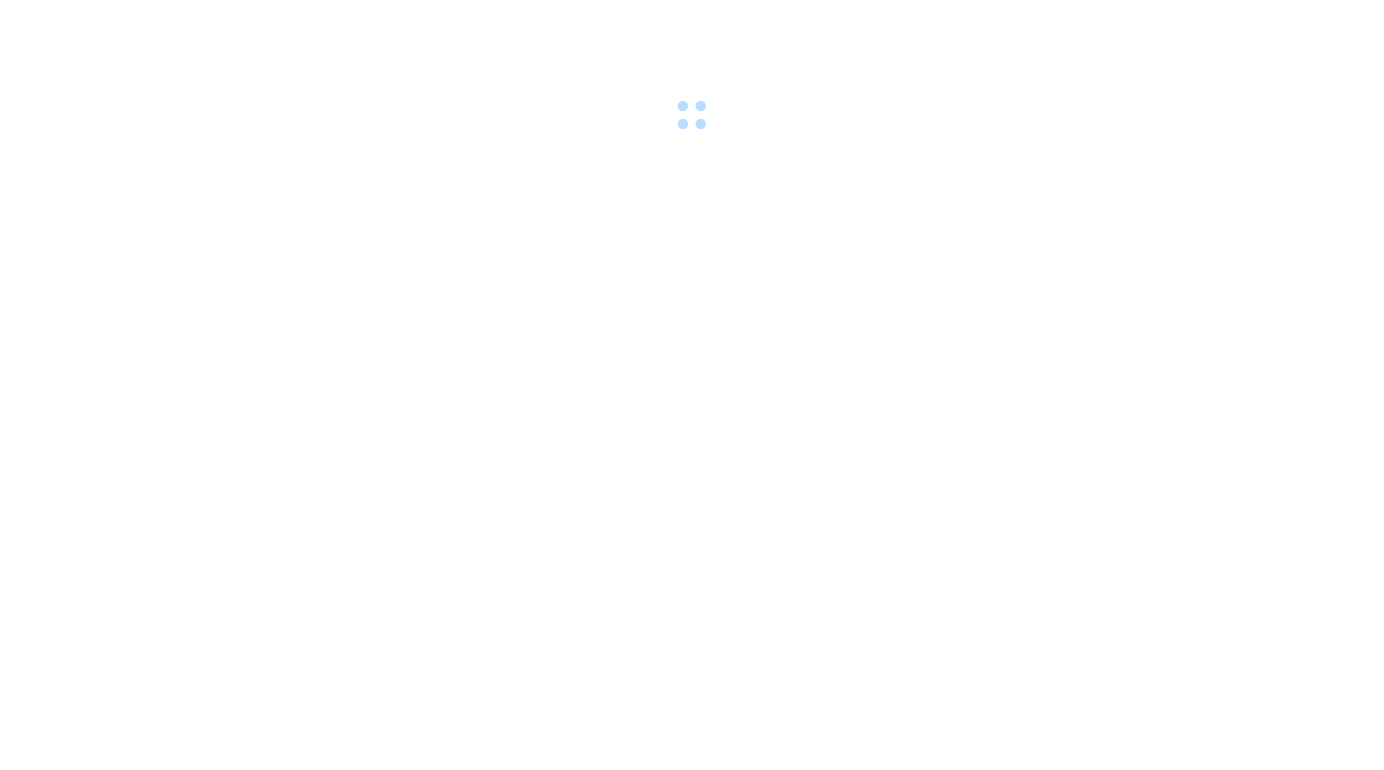
click at [911, 150] on body at bounding box center [692, 385] width 1384 height 770
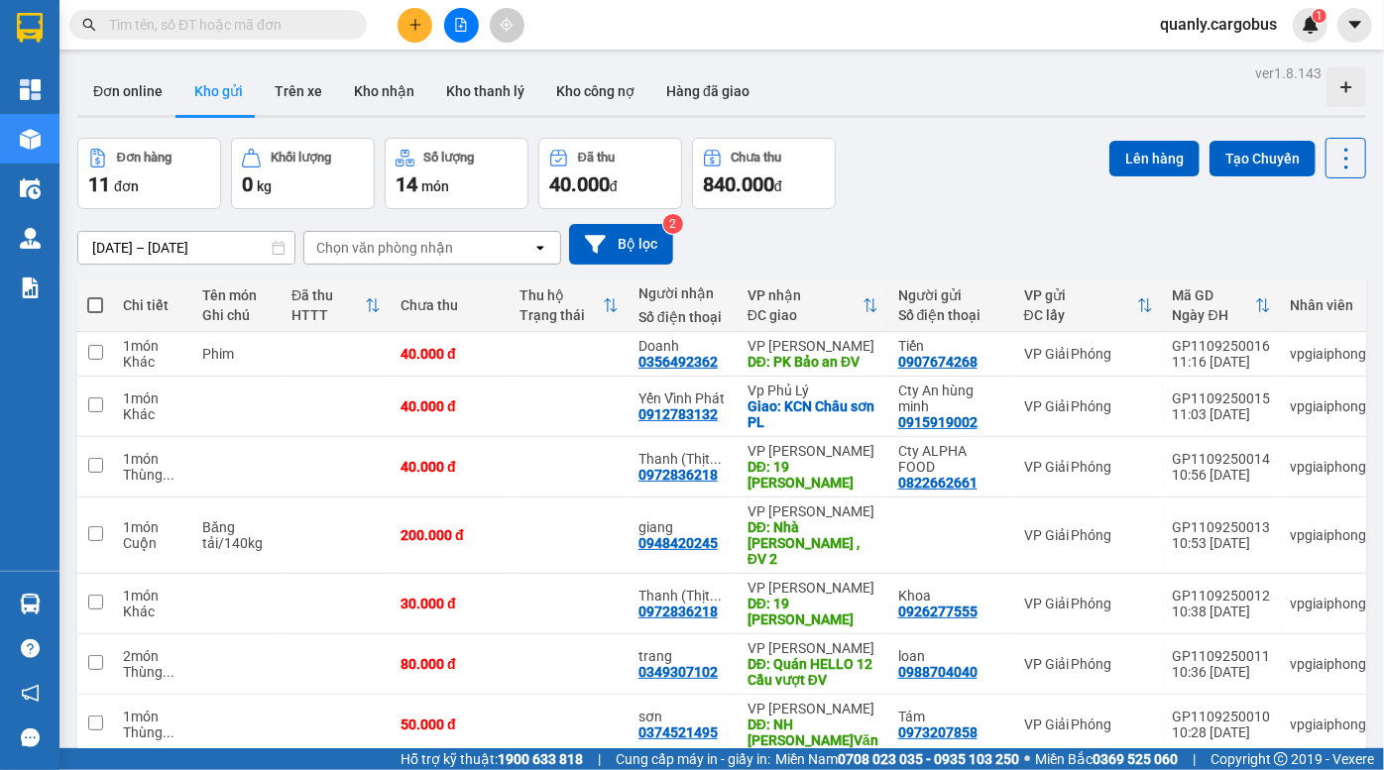
drag, startPoint x: 921, startPoint y: 198, endPoint x: 676, endPoint y: 28, distance: 298.3
click at [921, 197] on div "Đơn hàng 11 đơn Khối lượng 0 kg Số lượng 14 món Đã thu 40.000 đ Chưa thu 840.00…" at bounding box center [721, 173] width 1288 height 71
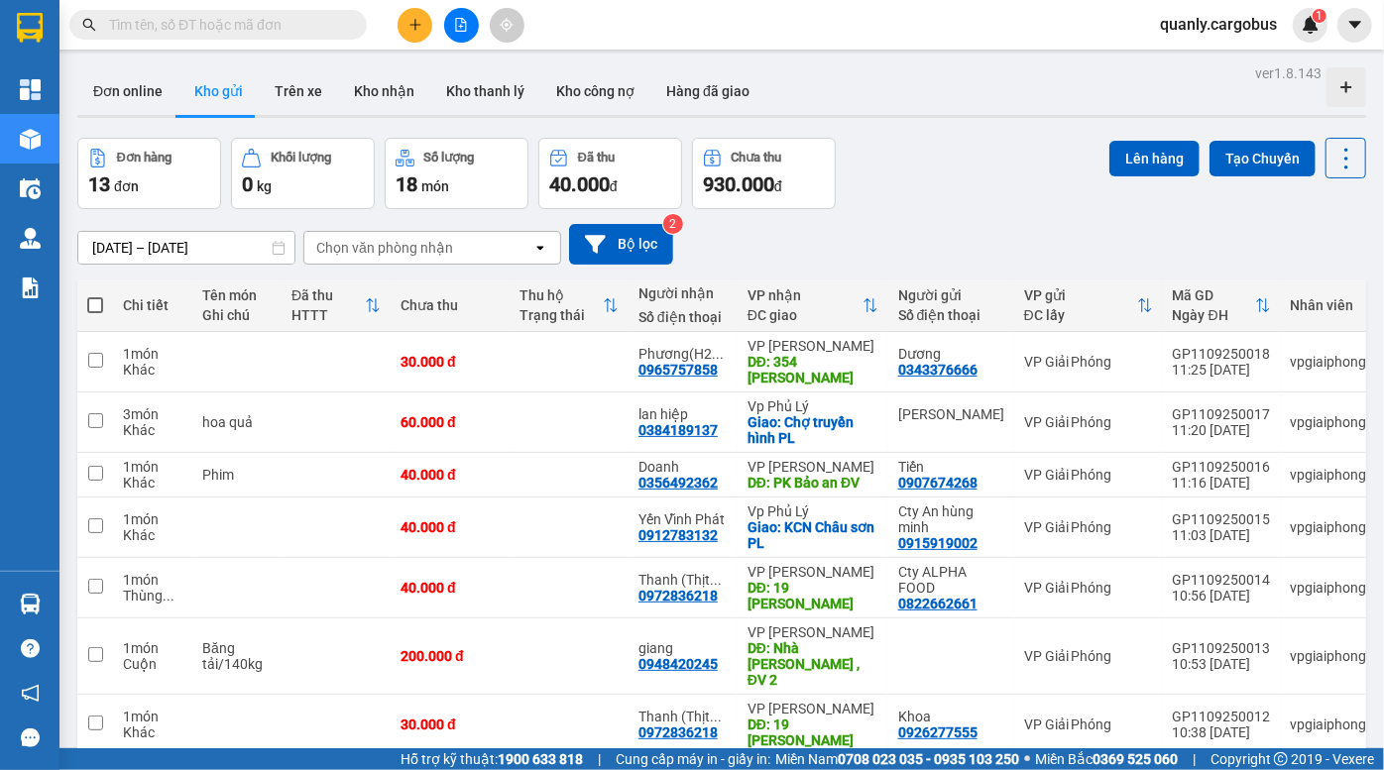
click at [990, 217] on div "[DATE] – [DATE] Press the down arrow key to interact with the calendar and sele…" at bounding box center [721, 244] width 1288 height 70
click at [991, 217] on div "[DATE] – [DATE] Press the down arrow key to interact with the calendar and sele…" at bounding box center [721, 244] width 1288 height 70
